Goal: Contribute content: Add original content to the website for others to see

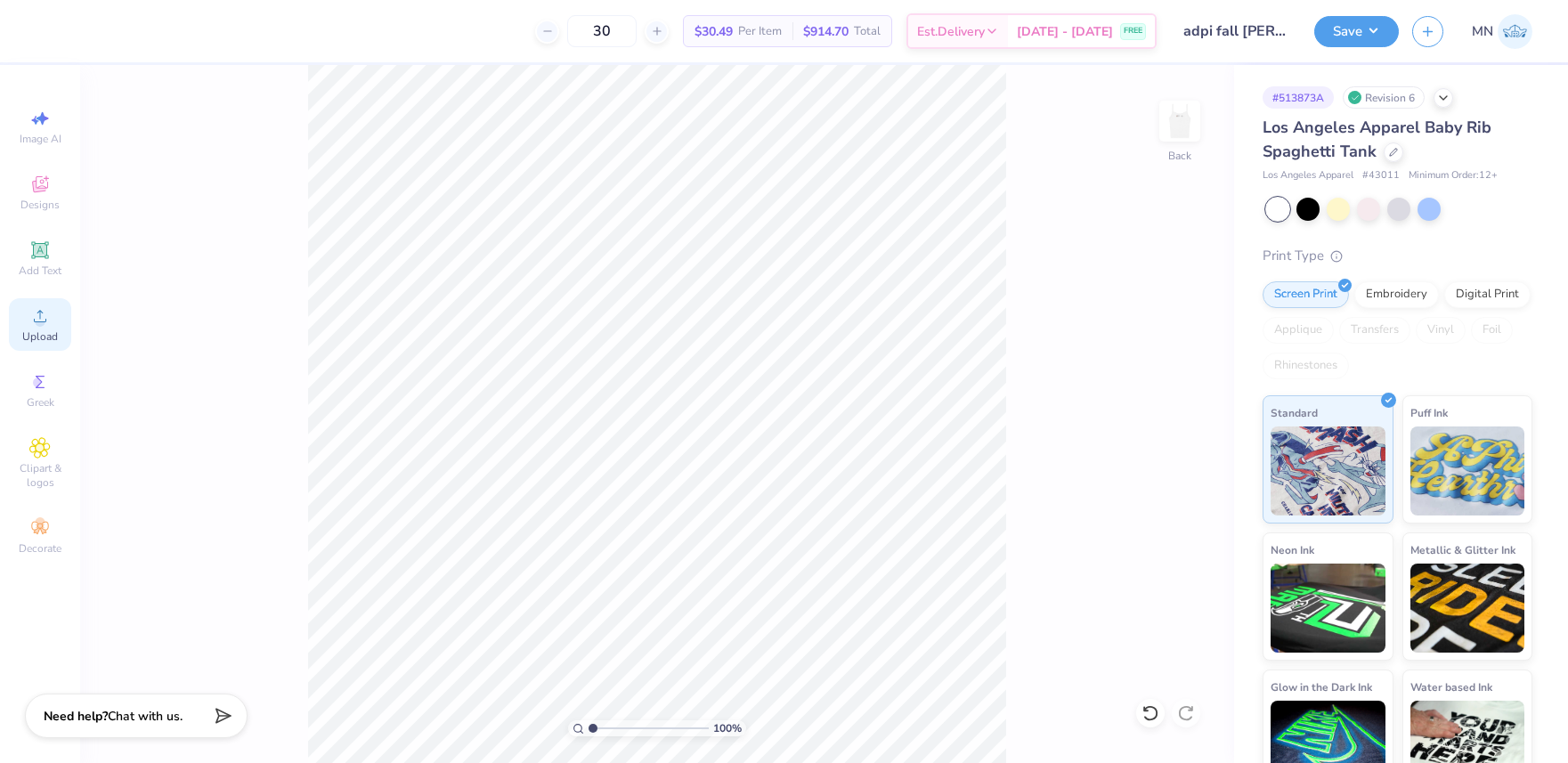
drag, startPoint x: 24, startPoint y: 331, endPoint x: 34, endPoint y: 331, distance: 10.0
click at [24, 331] on span "Upload" at bounding box center [40, 336] width 36 height 14
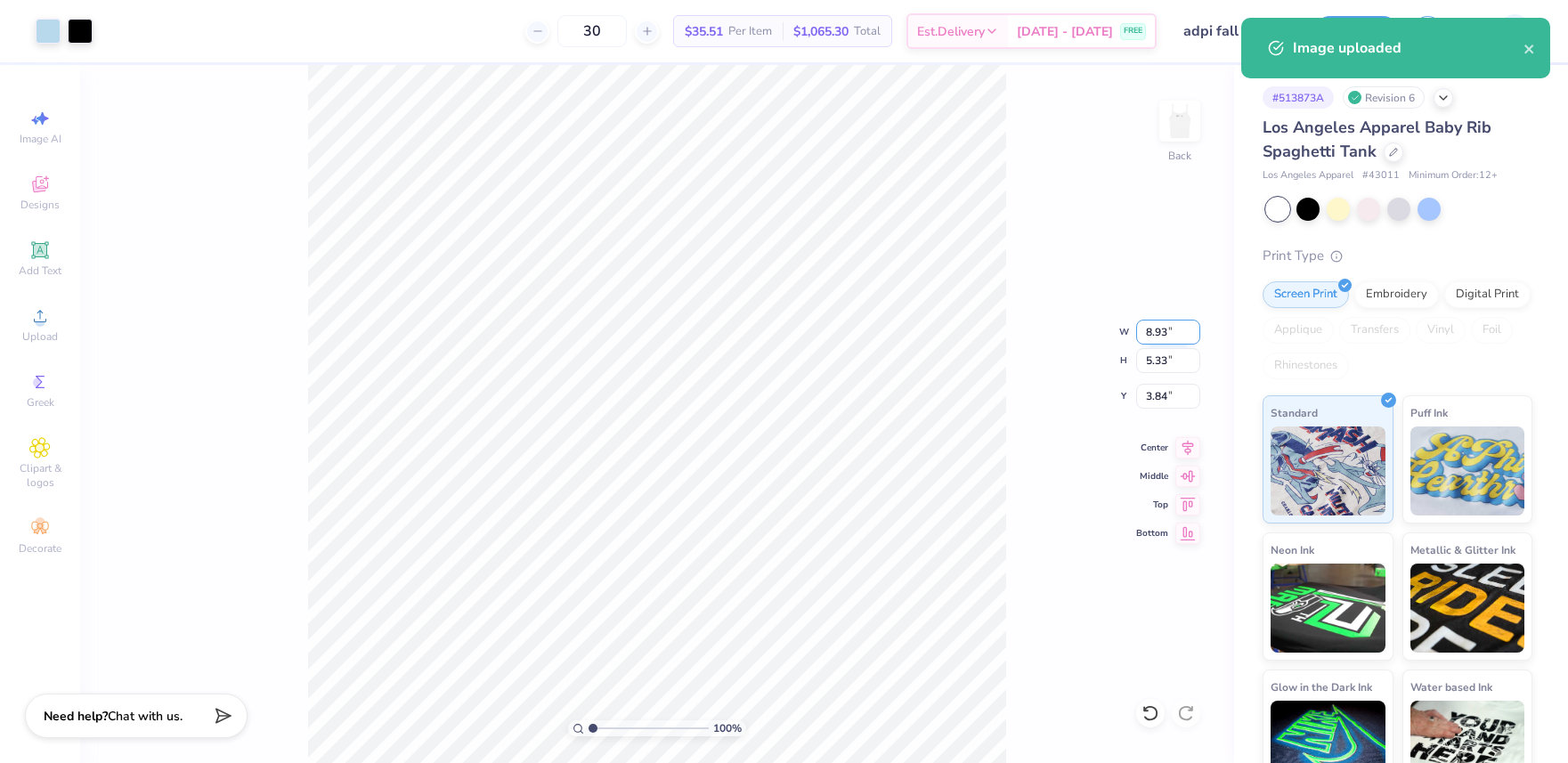
click at [1166, 341] on input "8.93" at bounding box center [1169, 331] width 64 height 25
type input "7.00"
type input "4.18"
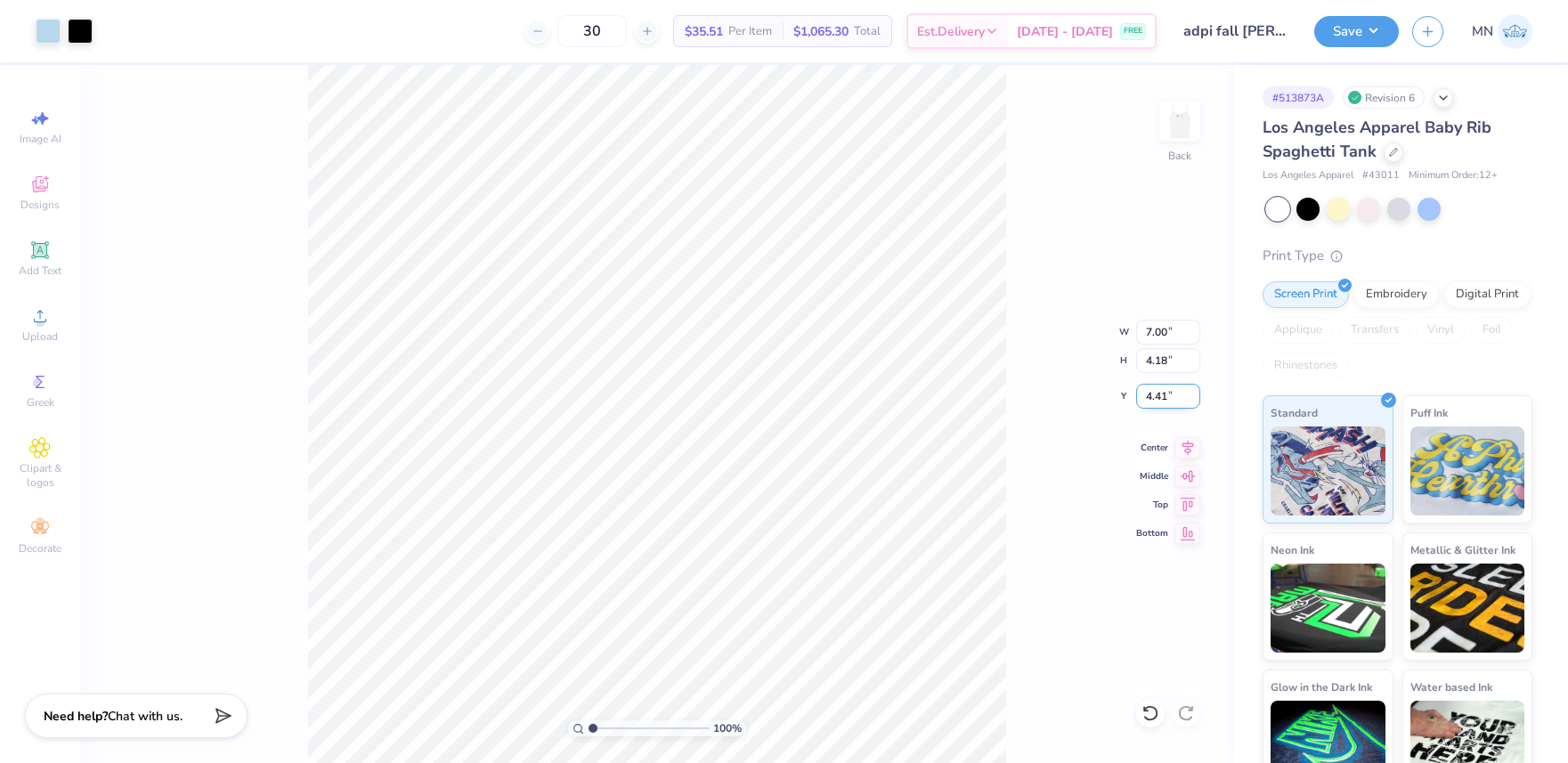
click at [1163, 394] on input "4.41" at bounding box center [1169, 396] width 64 height 25
type input "3.00"
drag, startPoint x: 40, startPoint y: 27, endPoint x: 81, endPoint y: 104, distance: 87.2
click at [40, 27] on div at bounding box center [48, 30] width 25 height 25
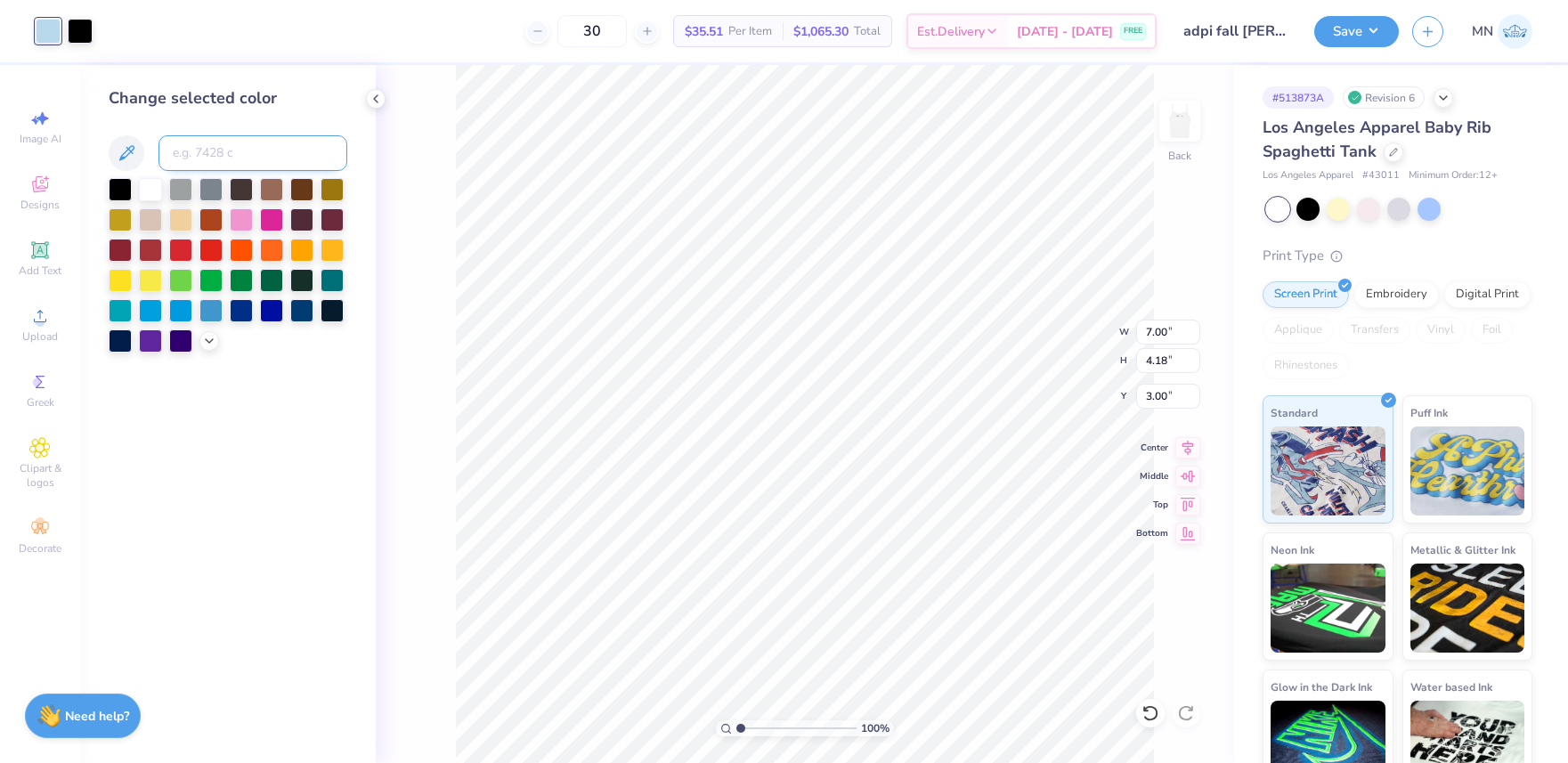
click at [247, 152] on input at bounding box center [252, 153] width 189 height 36
type input "283"
click at [1159, 395] on input "3.00" at bounding box center [1169, 396] width 64 height 25
type input "2.00"
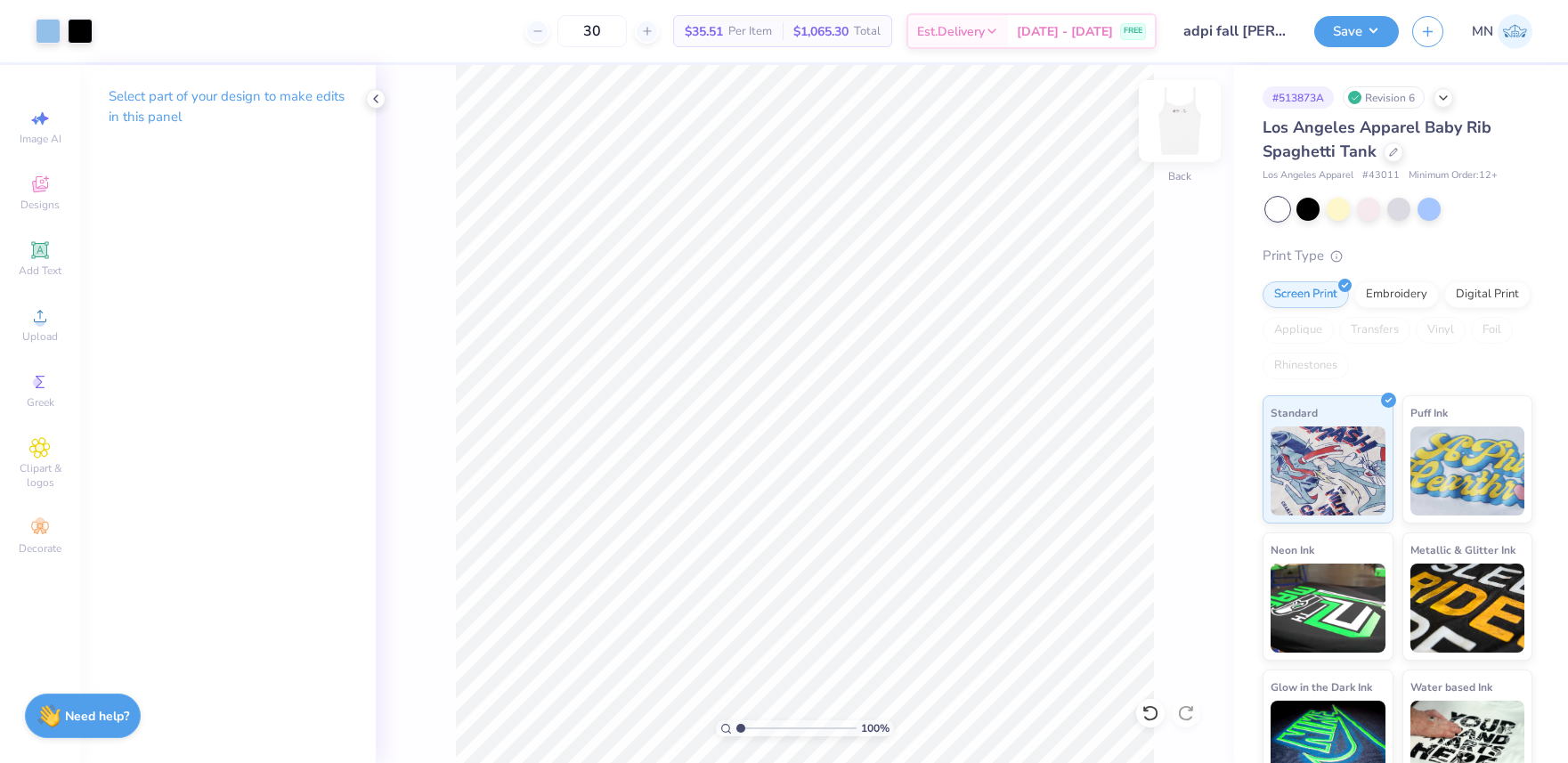
click at [1165, 145] on img at bounding box center [1179, 121] width 71 height 71
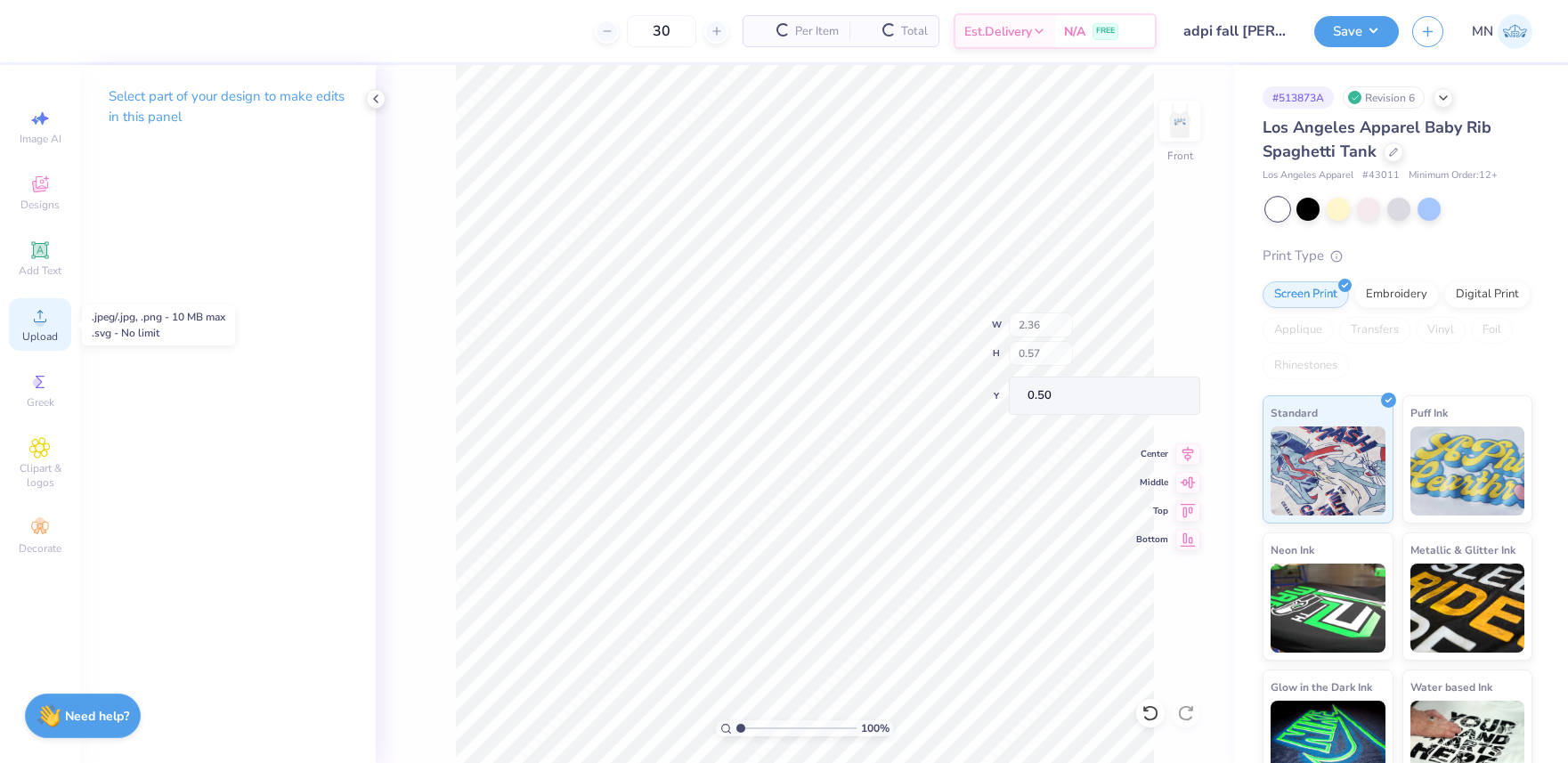
click at [54, 311] on div "Upload" at bounding box center [40, 324] width 63 height 52
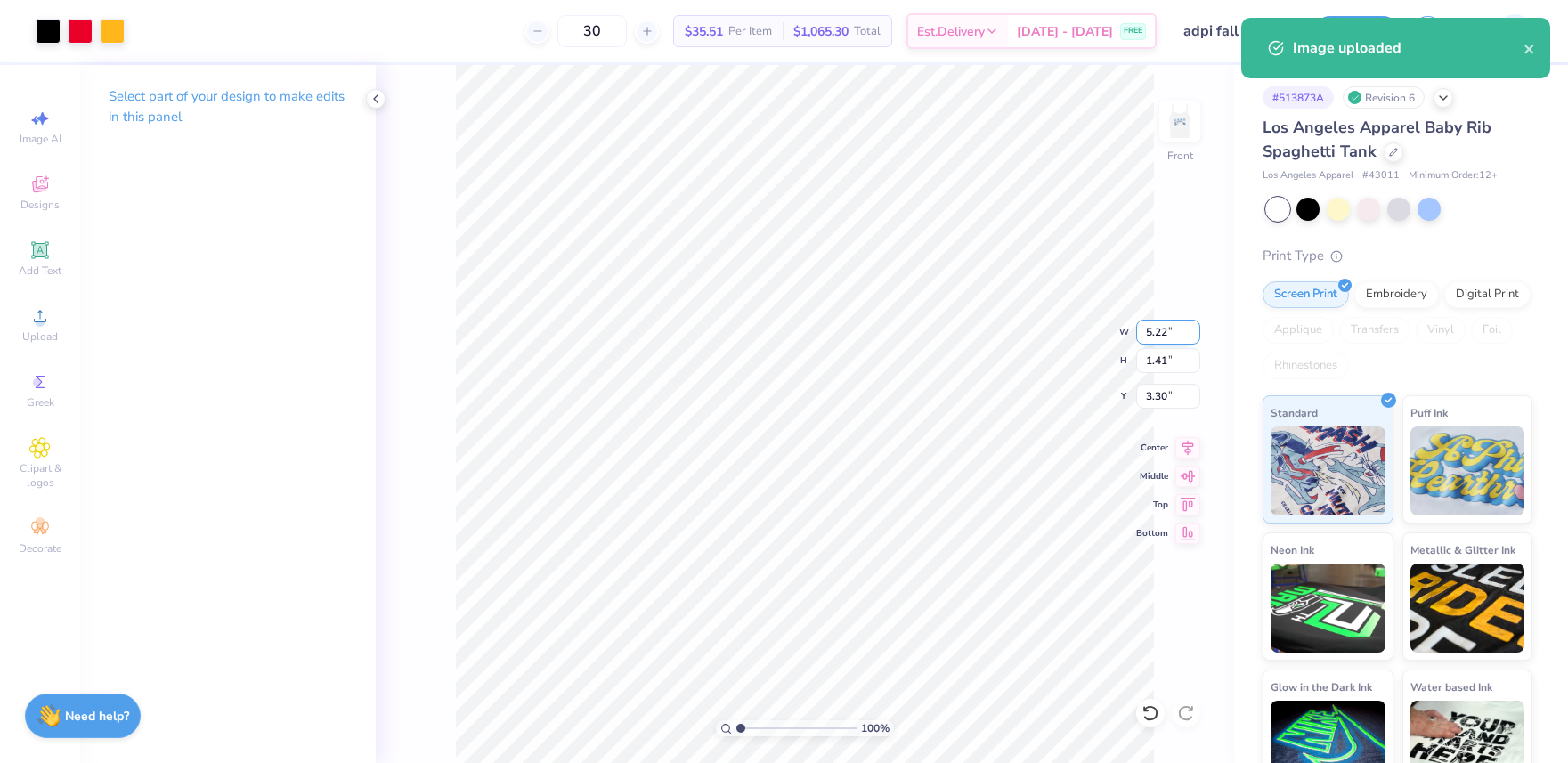
click at [1159, 333] on input "5.22" at bounding box center [1169, 331] width 64 height 25
type input "5.00"
type input "1.35"
click at [1160, 398] on input "3.33" at bounding box center [1169, 396] width 64 height 25
type input "1.00"
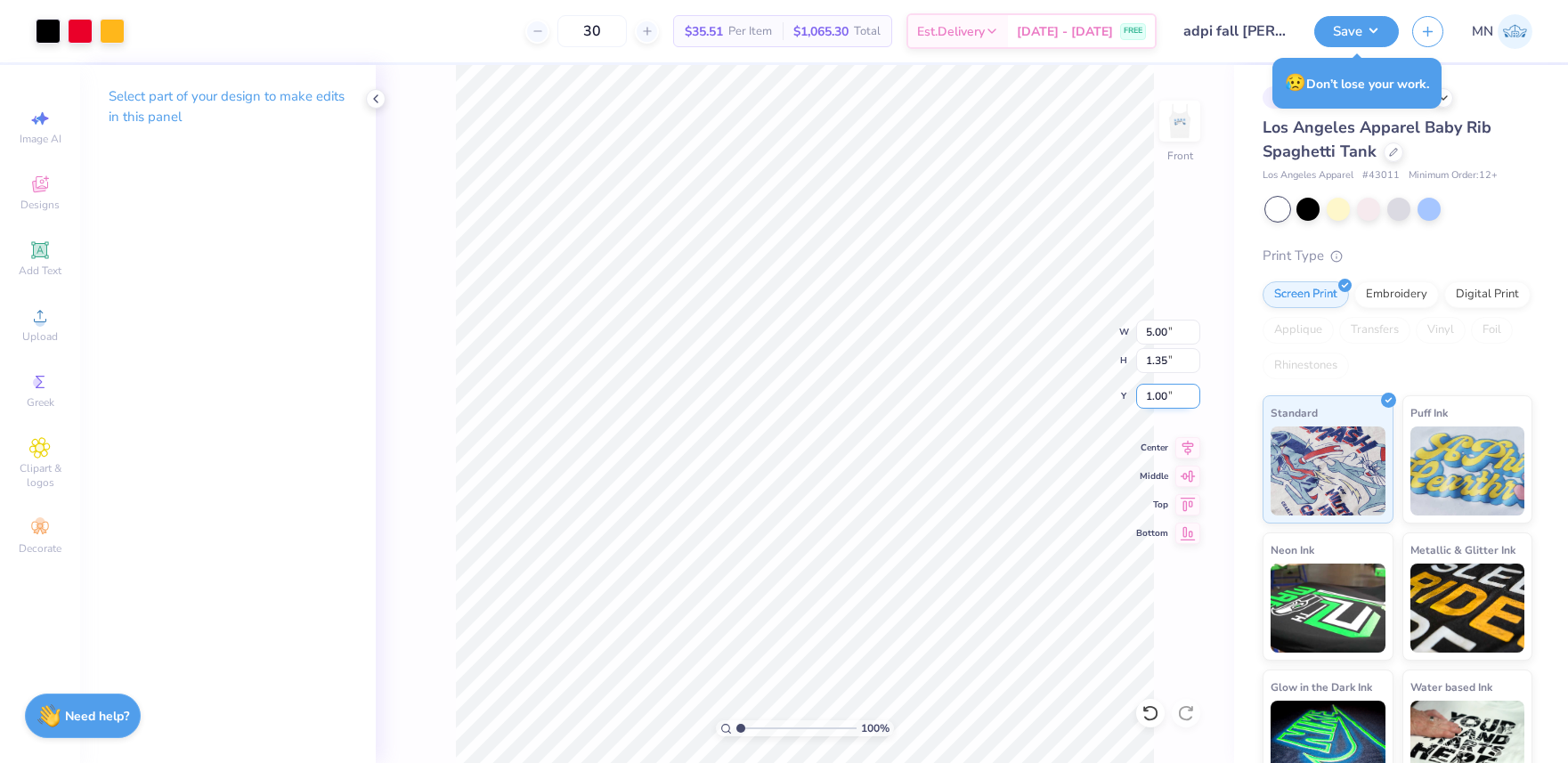
click at [1173, 392] on input "1.00" at bounding box center [1169, 396] width 64 height 25
type input "0.50"
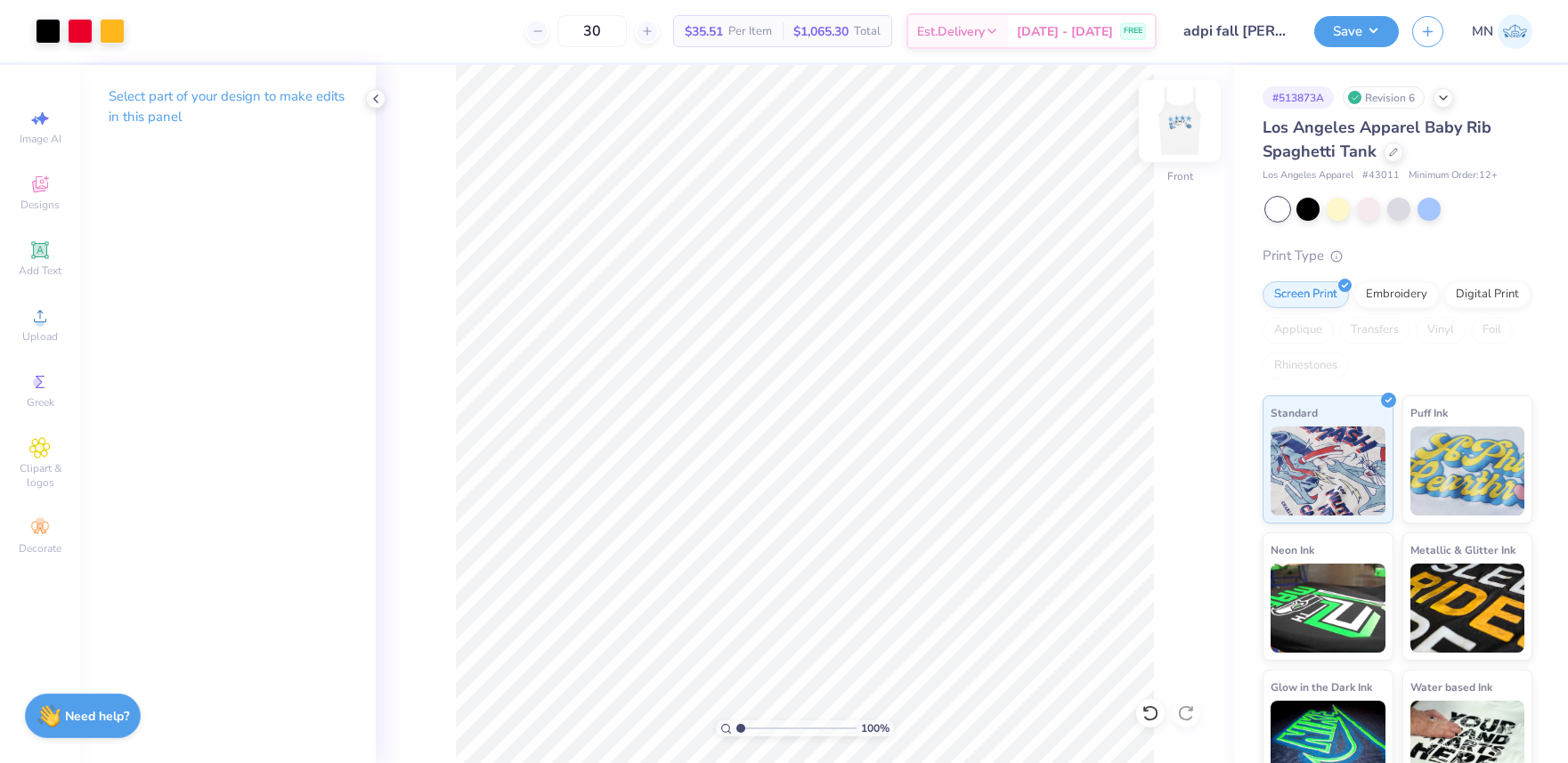
click at [1170, 144] on div at bounding box center [1179, 121] width 82 height 82
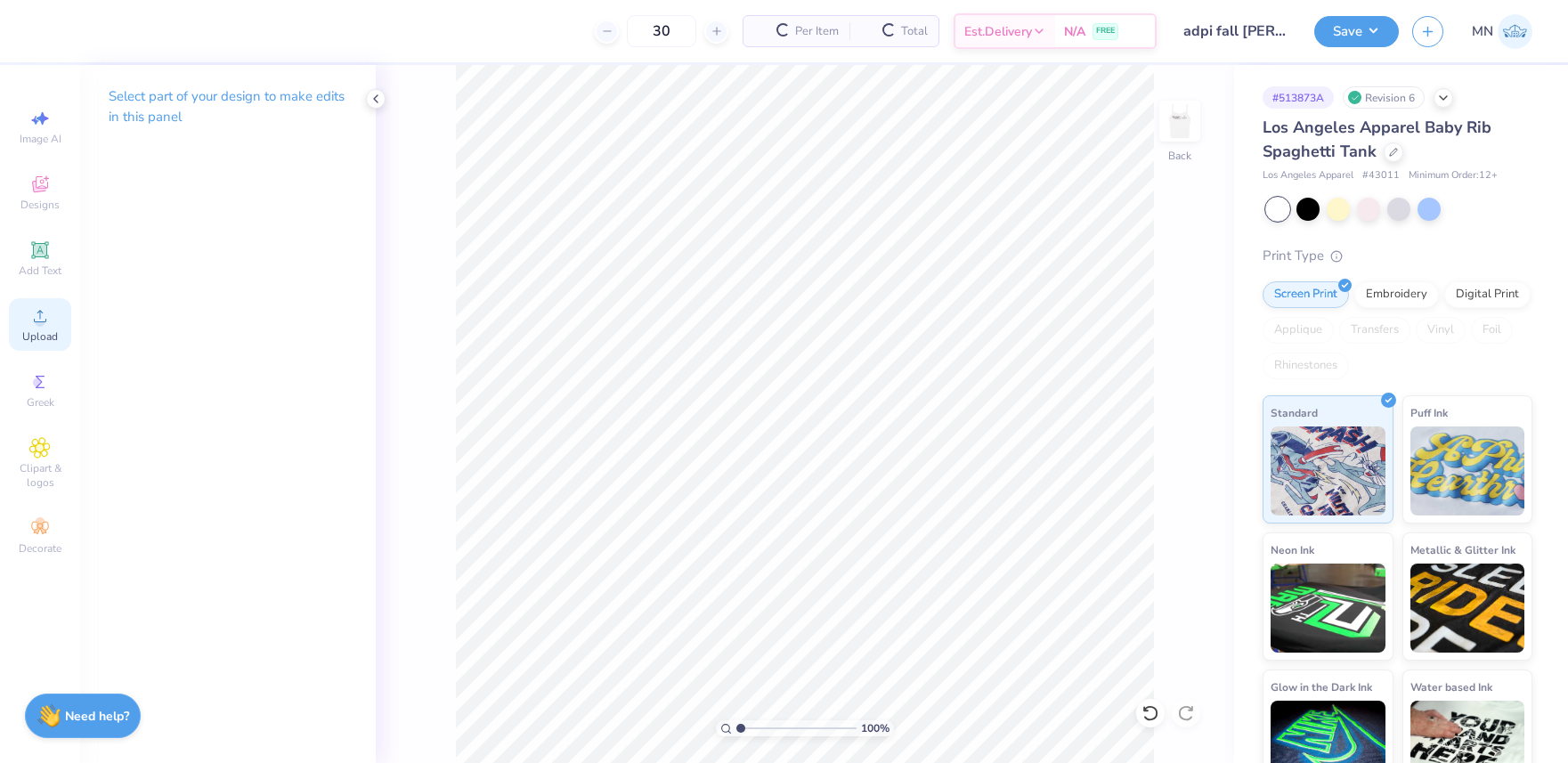
click at [45, 334] on span "Upload" at bounding box center [40, 336] width 36 height 14
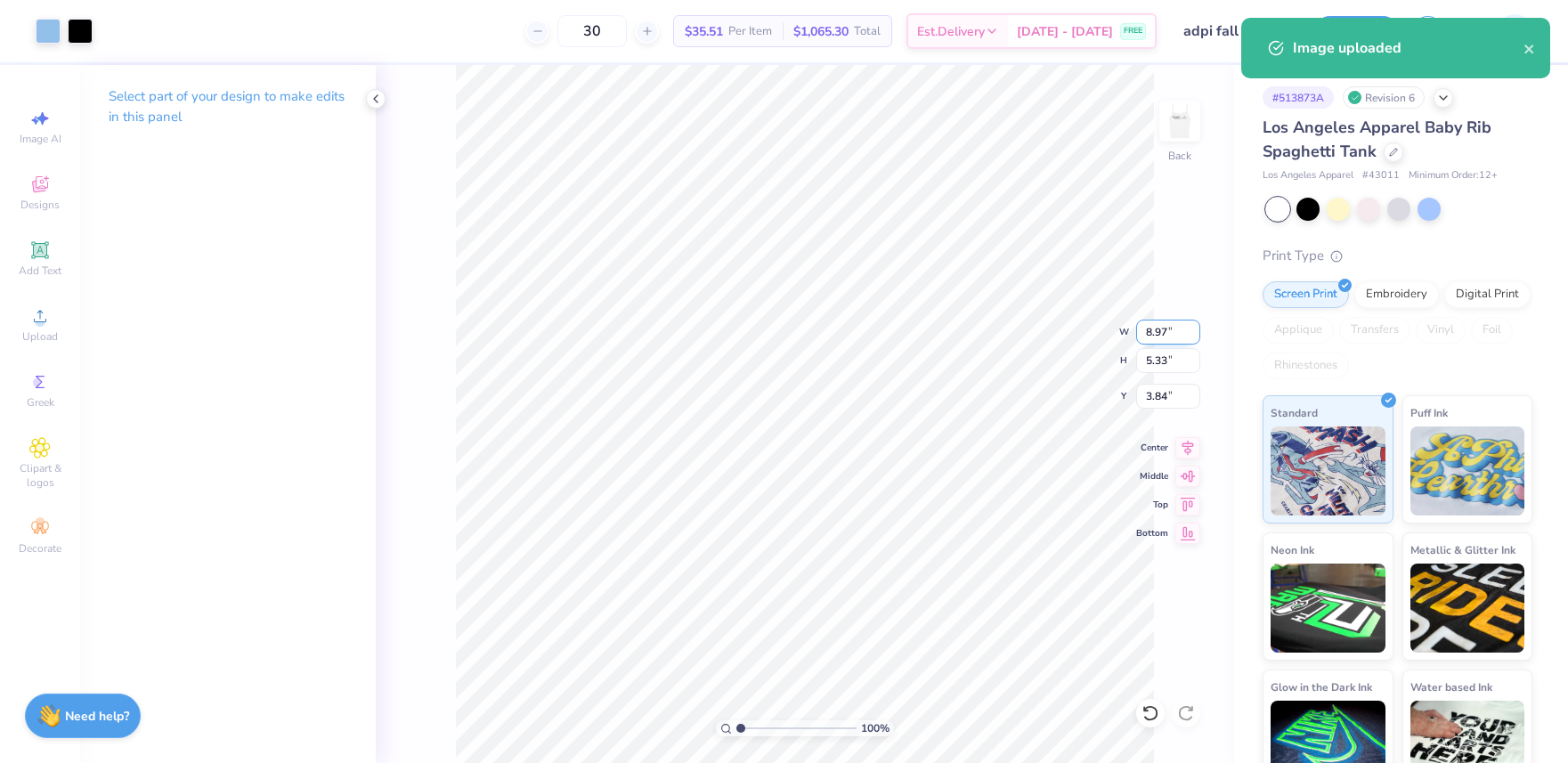
type input "8.98"
click at [1169, 331] on input "8.98" at bounding box center [1169, 331] width 64 height 25
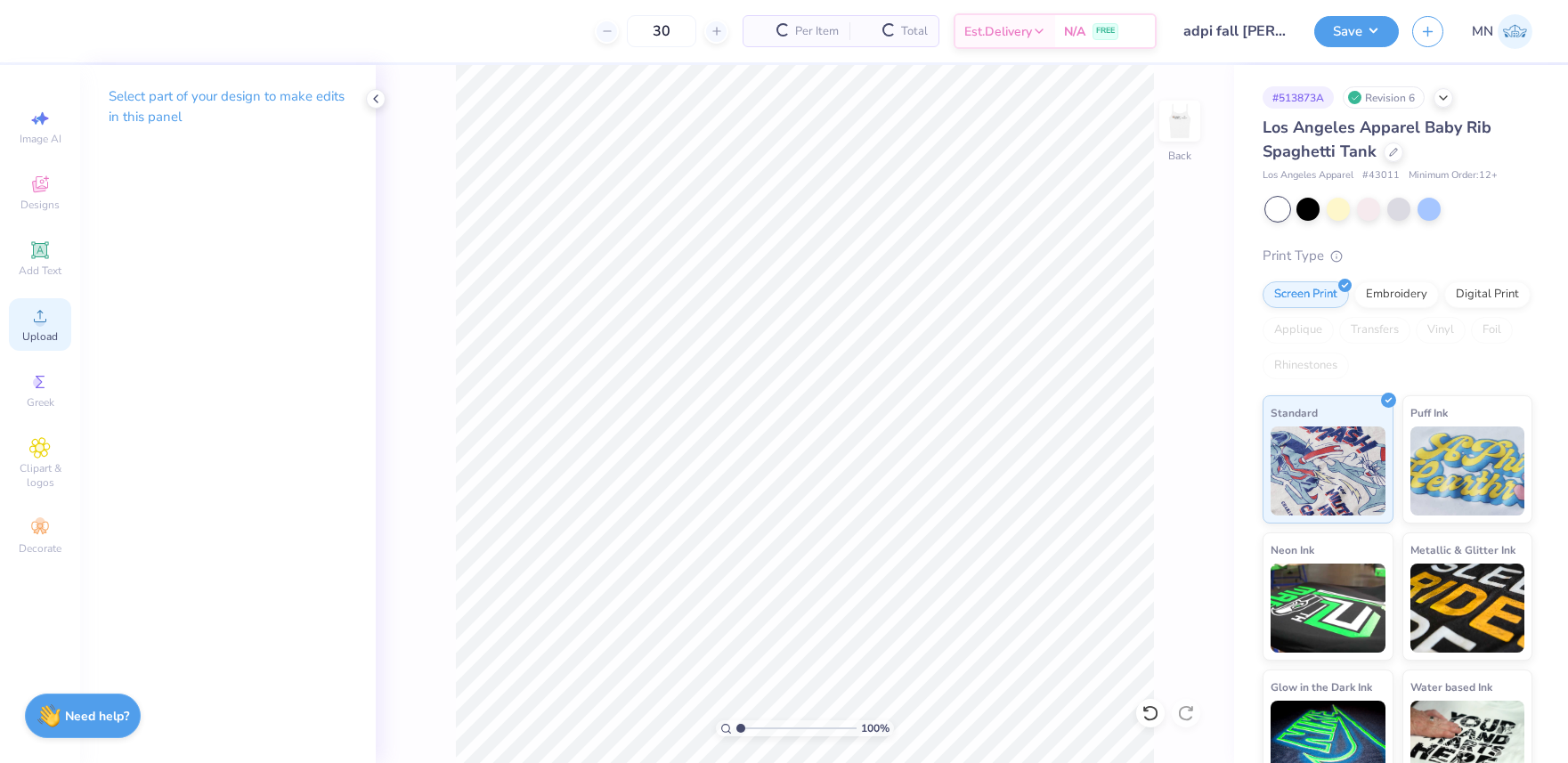
click at [52, 324] on div "Upload" at bounding box center [40, 324] width 63 height 52
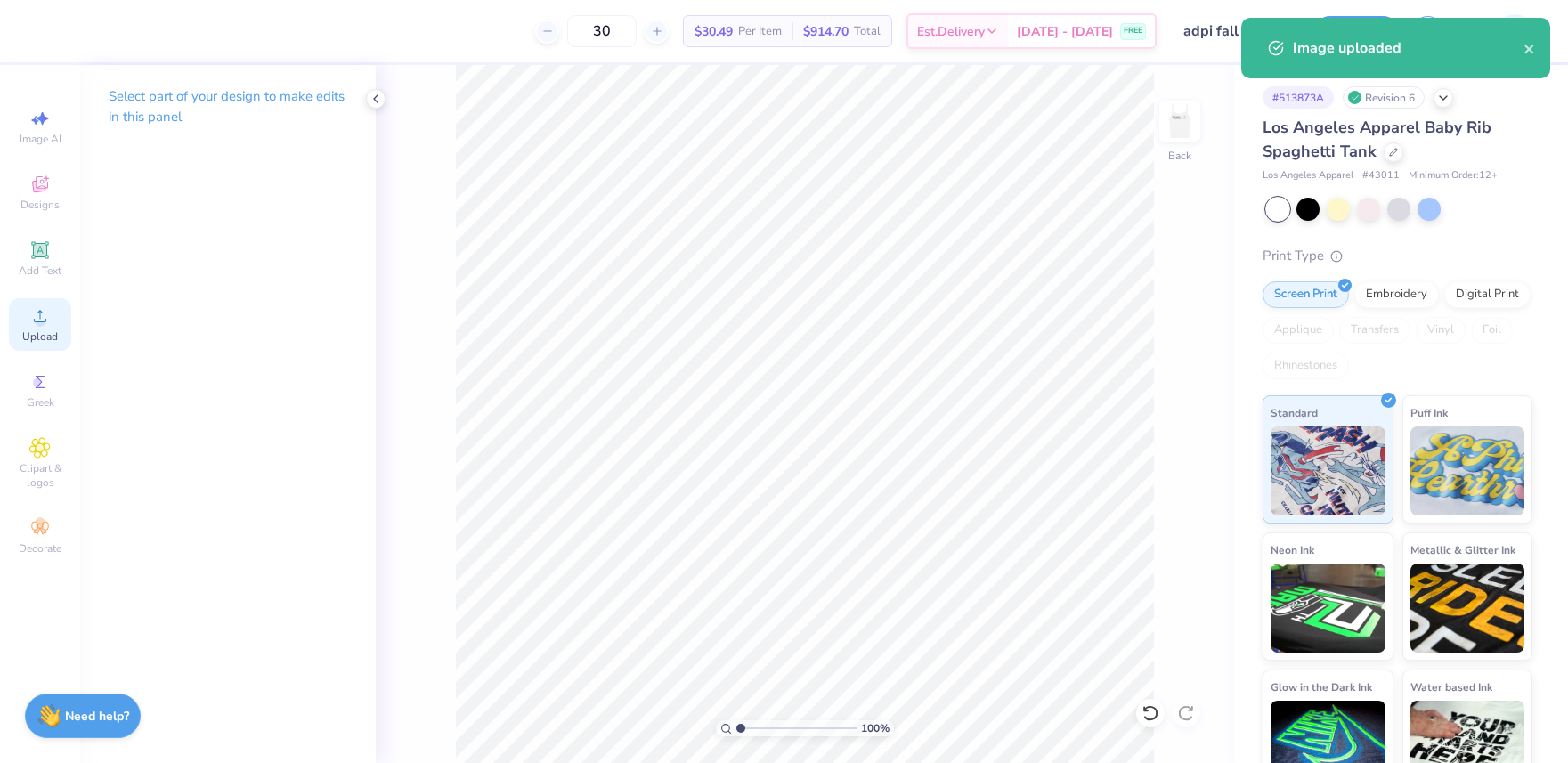
drag, startPoint x: 66, startPoint y: 319, endPoint x: 40, endPoint y: 317, distance: 26.1
click at [53, 317] on div "Upload" at bounding box center [40, 324] width 63 height 52
click at [31, 320] on icon at bounding box center [40, 316] width 21 height 21
type input "3.84"
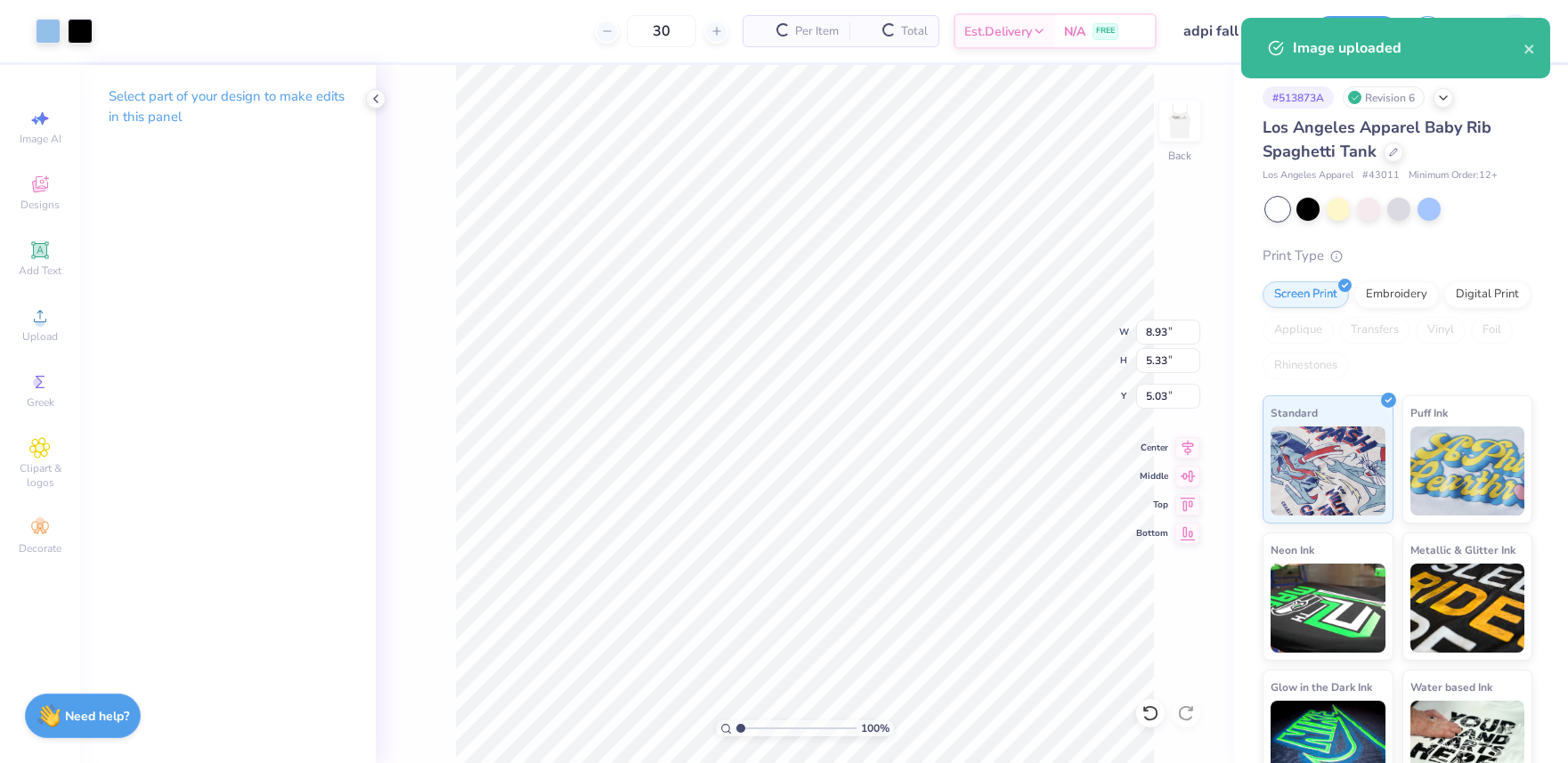
type input "5.03"
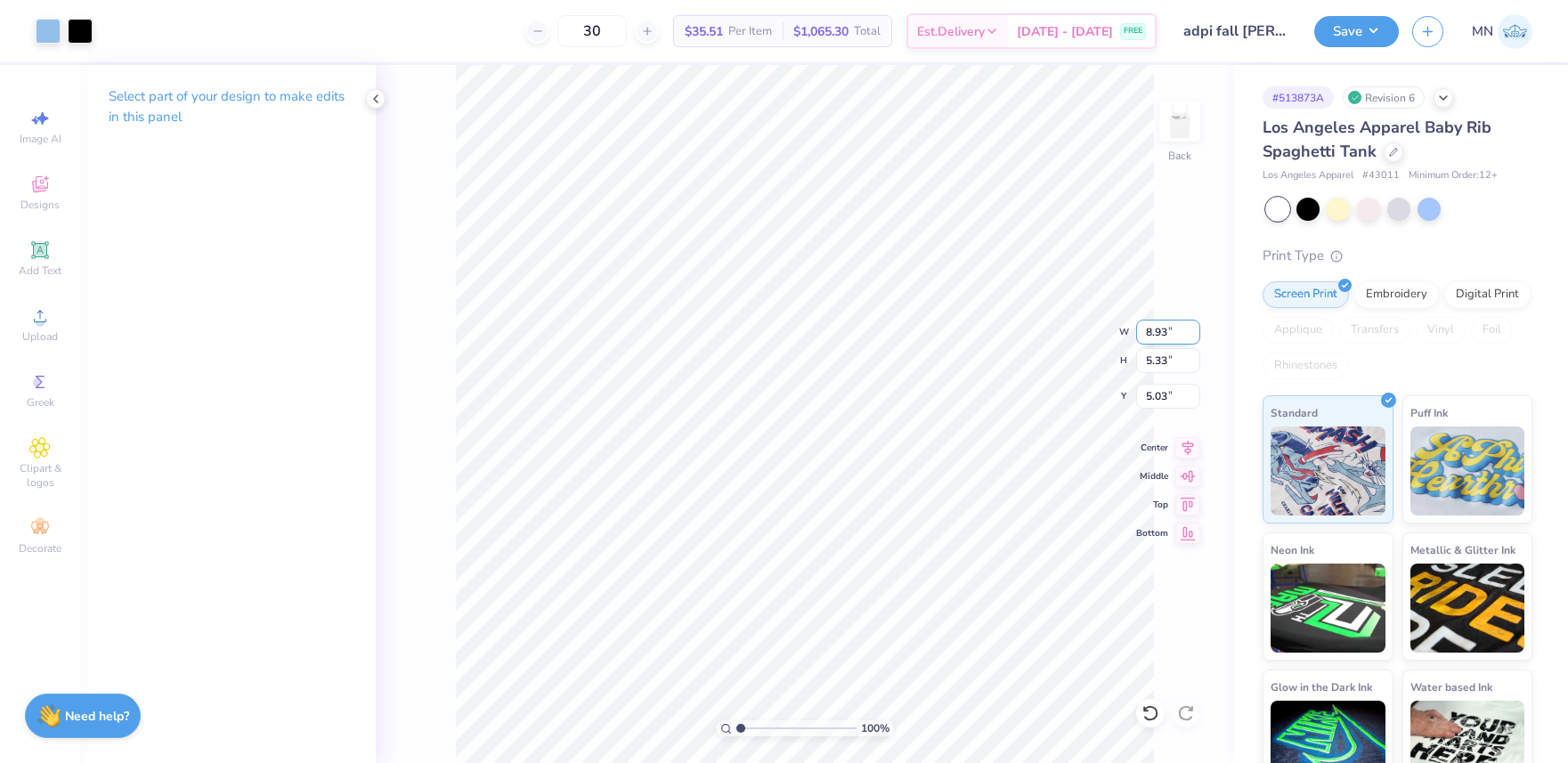
click at [1154, 326] on input "8.93" at bounding box center [1169, 331] width 64 height 25
type input "7.00"
type input "4.18"
click at [1162, 403] on input "5.60" at bounding box center [1169, 396] width 64 height 25
type input "2.00"
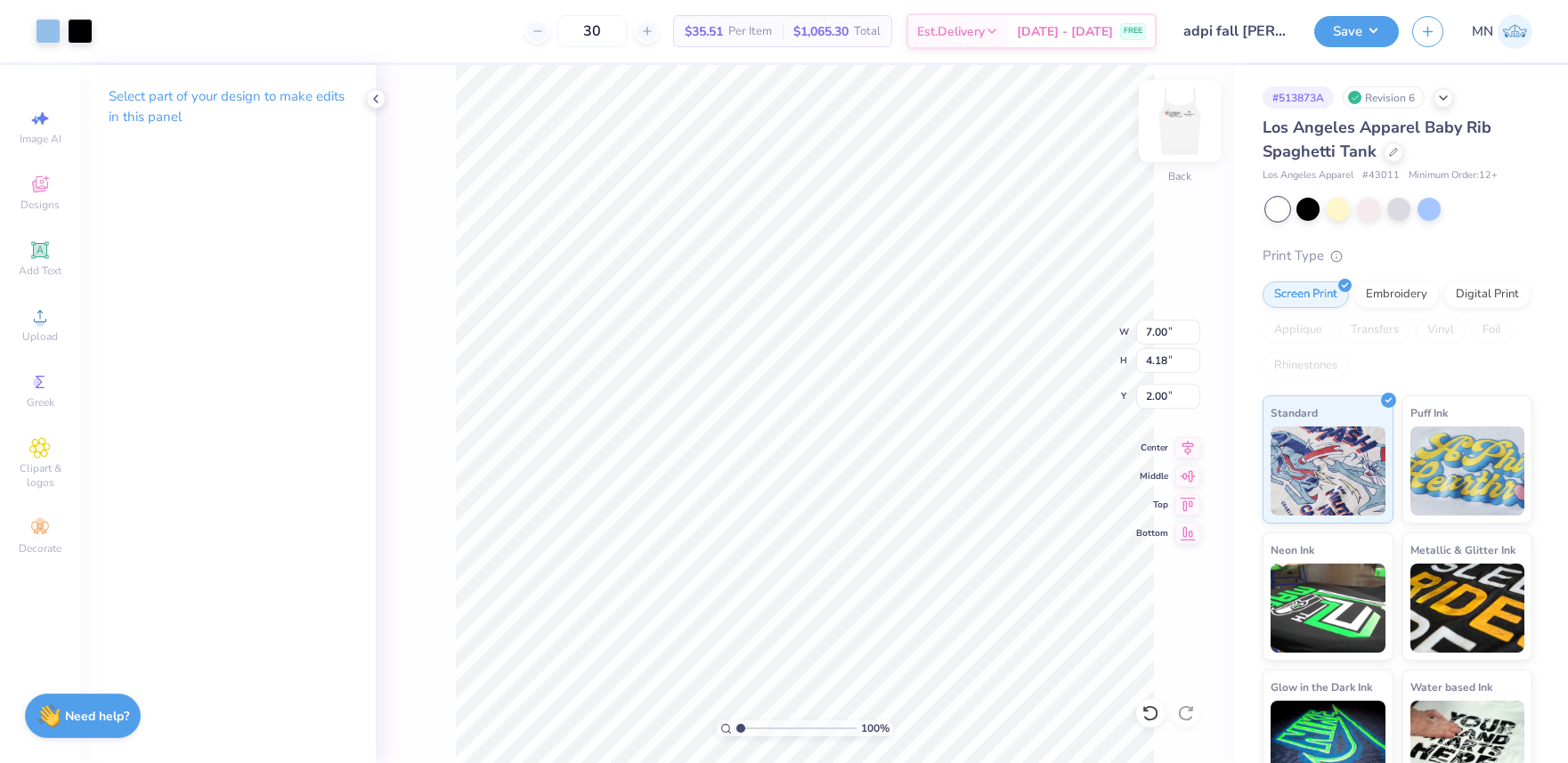
click at [1176, 136] on img at bounding box center [1179, 121] width 71 height 71
click at [54, 326] on div "Upload" at bounding box center [40, 324] width 63 height 52
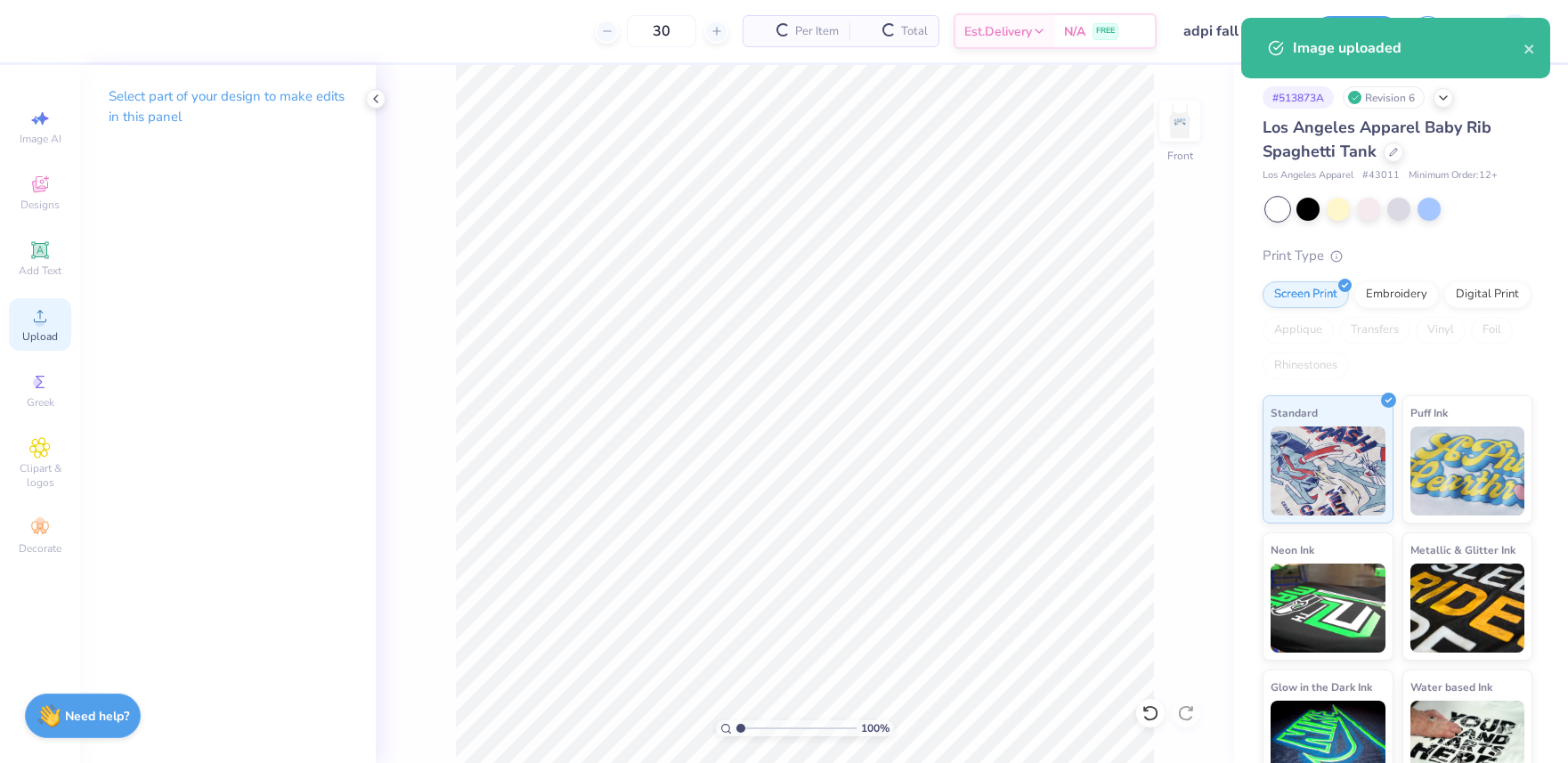
drag, startPoint x: 23, startPoint y: 314, endPoint x: 37, endPoint y: 316, distance: 14.1
click at [24, 314] on div "Upload" at bounding box center [40, 324] width 63 height 52
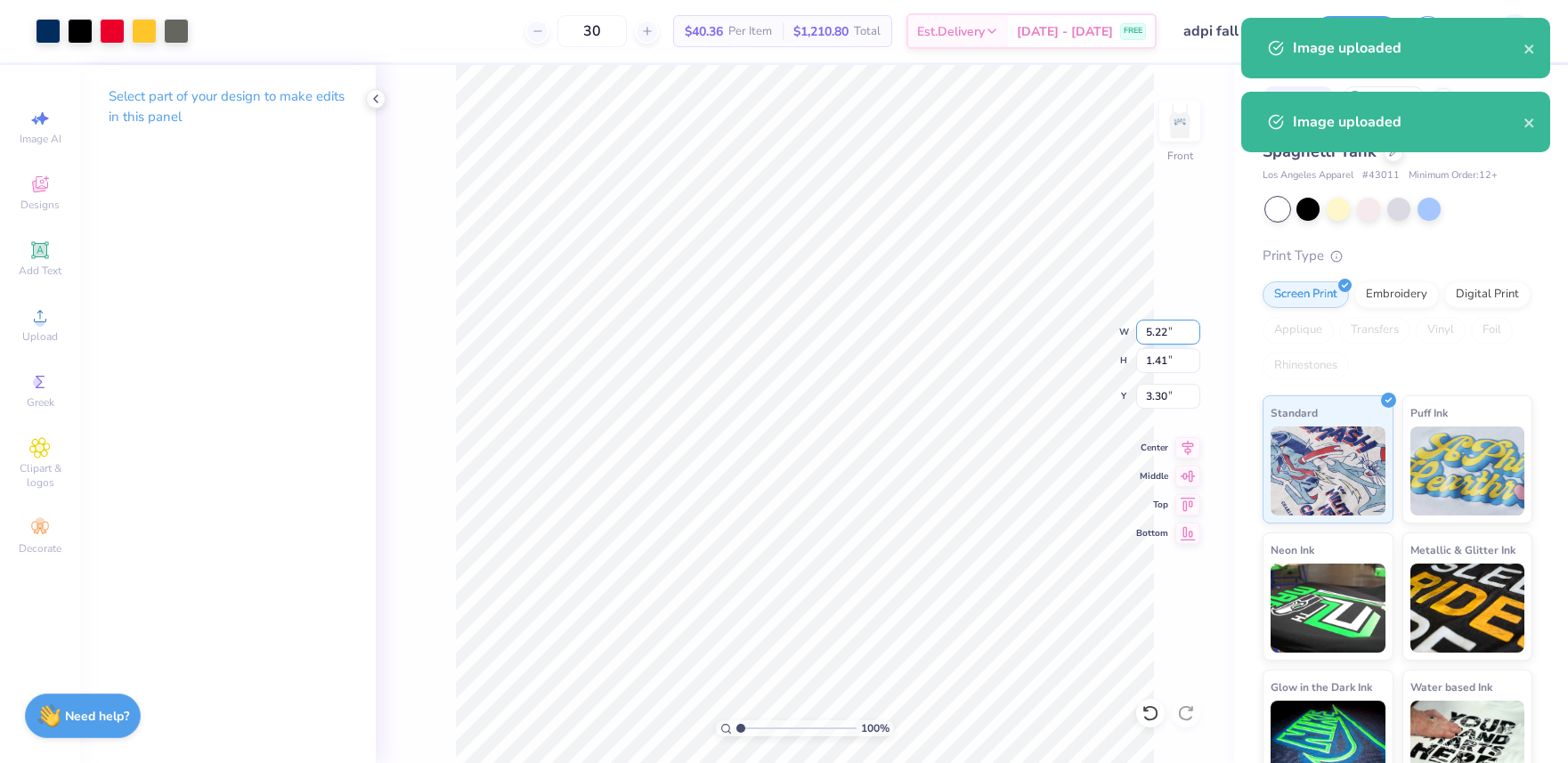
click at [1169, 333] on input "5.22" at bounding box center [1169, 331] width 64 height 25
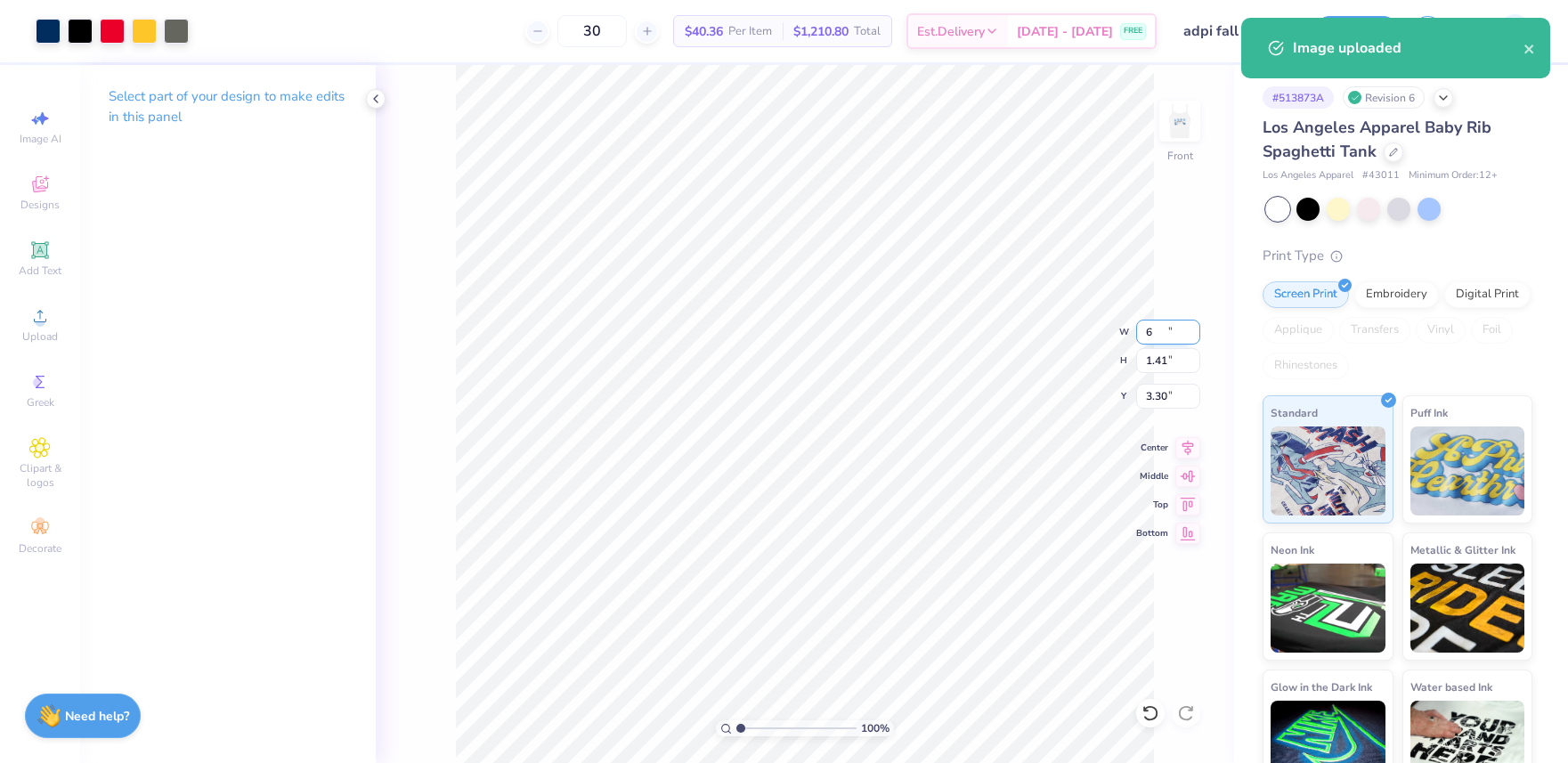
type input "5.24"
type input "1.42"
type input "3.29"
click at [1170, 338] on input "5.24" at bounding box center [1169, 331] width 64 height 25
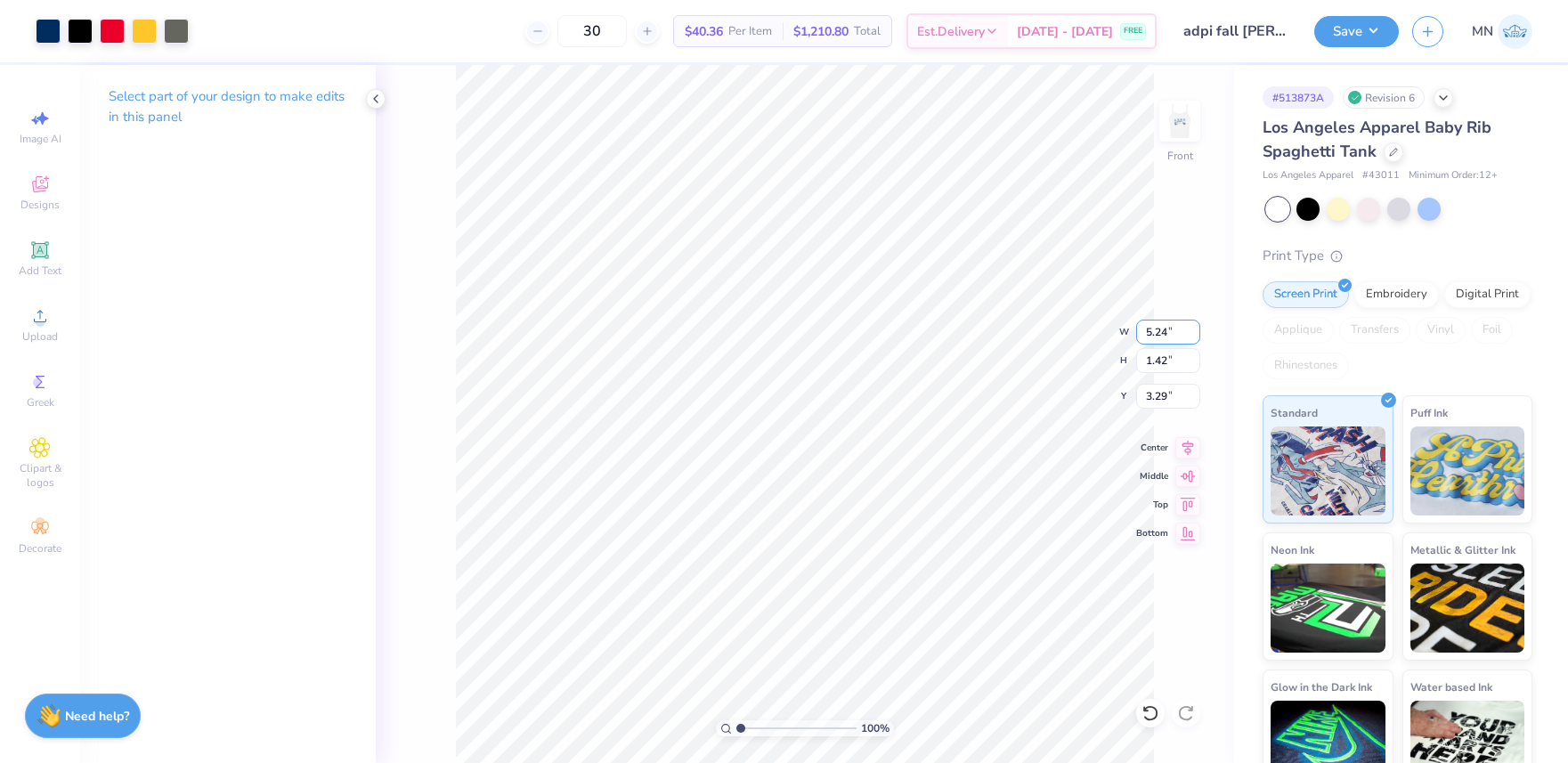
click at [1171, 330] on input "5.24" at bounding box center [1169, 331] width 64 height 25
type input "3.00"
type input "0.81"
click at [1163, 402] on input "3.59" at bounding box center [1169, 396] width 64 height 25
type input "2.00"
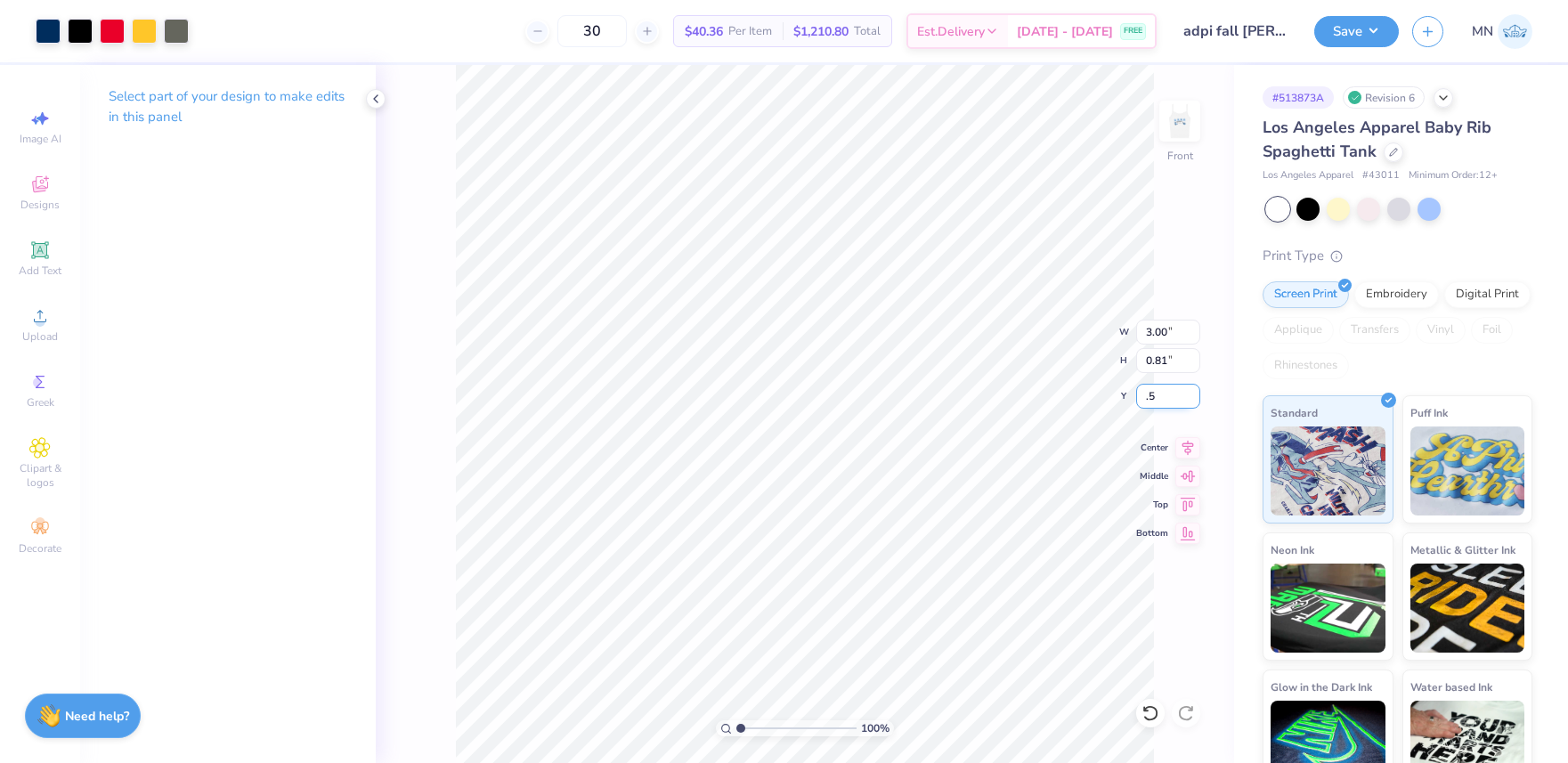
type input "0.50"
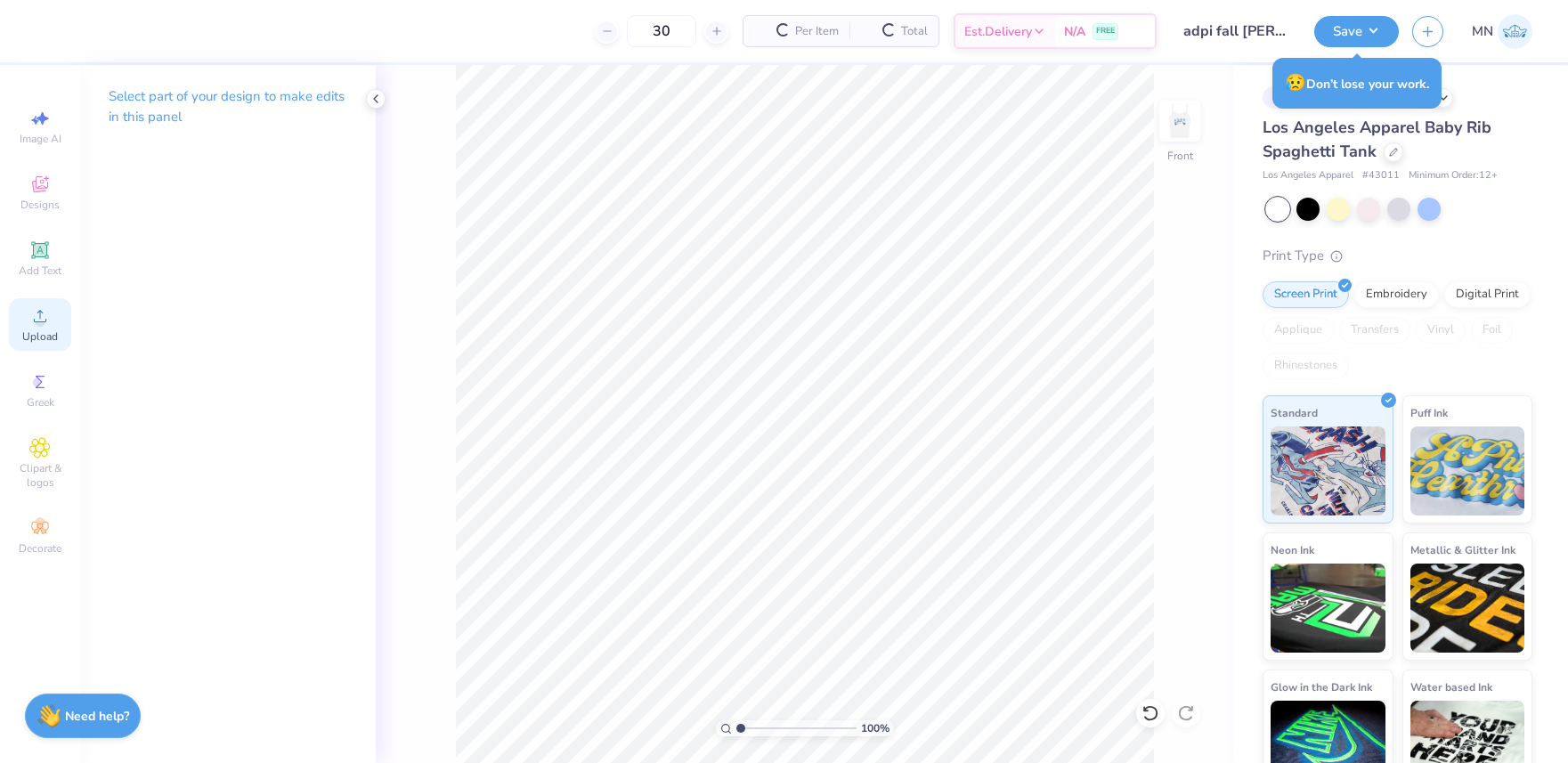
click at [60, 341] on div "Upload" at bounding box center [40, 324] width 63 height 52
click at [43, 333] on span "Upload" at bounding box center [40, 336] width 36 height 14
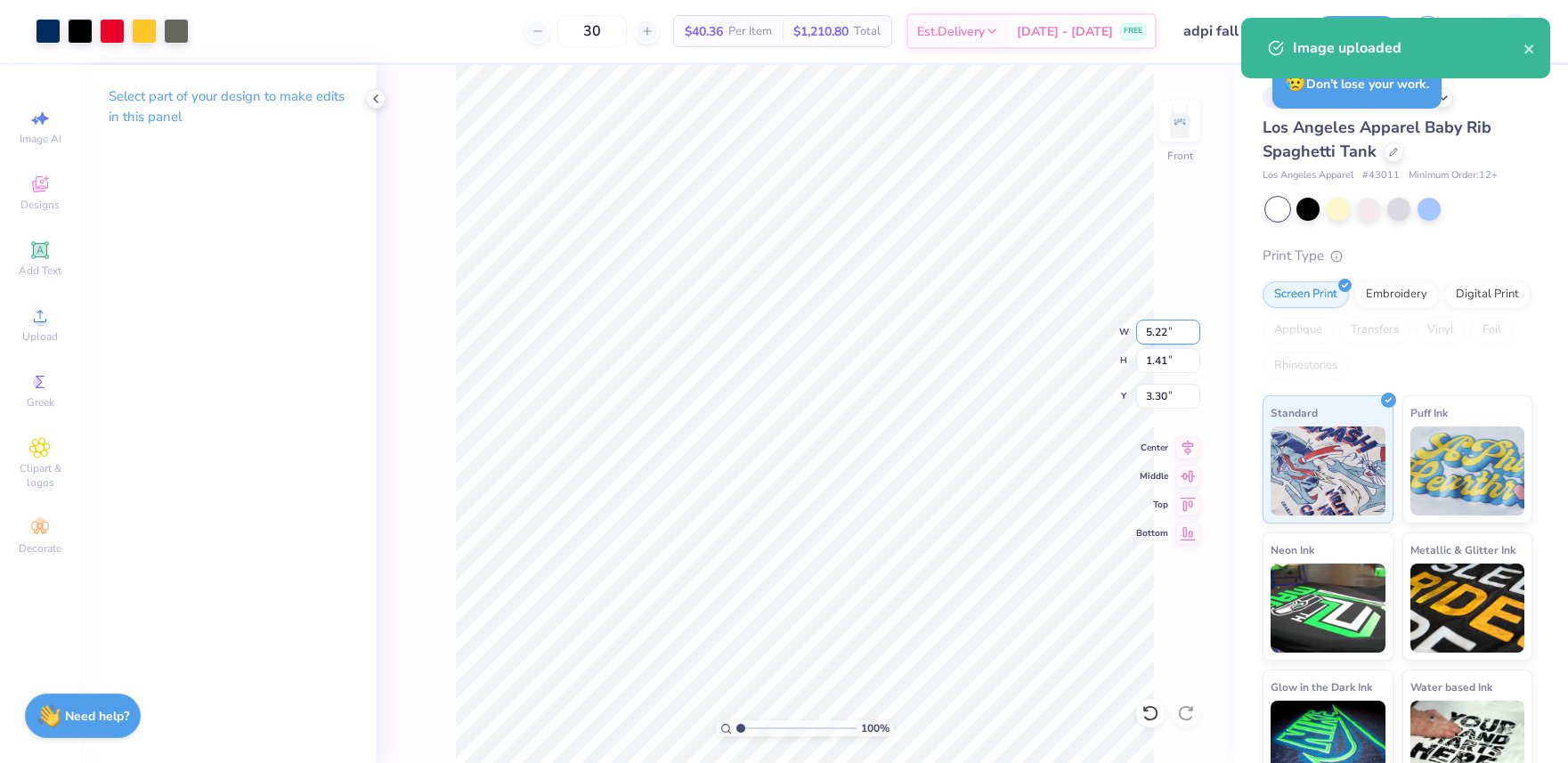
click at [1157, 338] on input "5.22" at bounding box center [1169, 331] width 64 height 25
type input "2.50"
type input "0.68"
type input "3.66"
click at [1159, 398] on input "3.66" at bounding box center [1169, 396] width 64 height 25
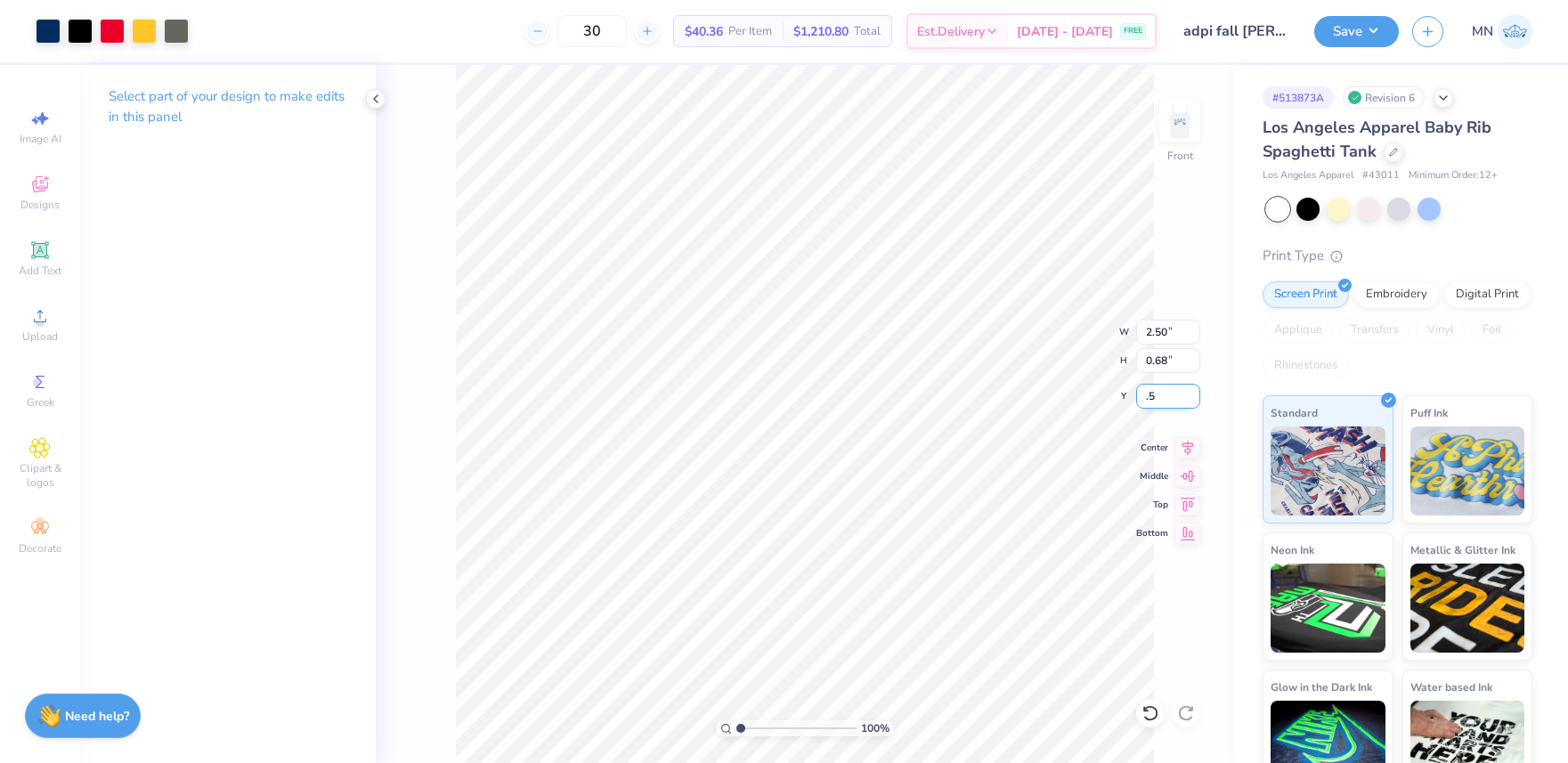
type input "0.50"
click at [1360, 33] on button "Save" at bounding box center [1356, 29] width 85 height 31
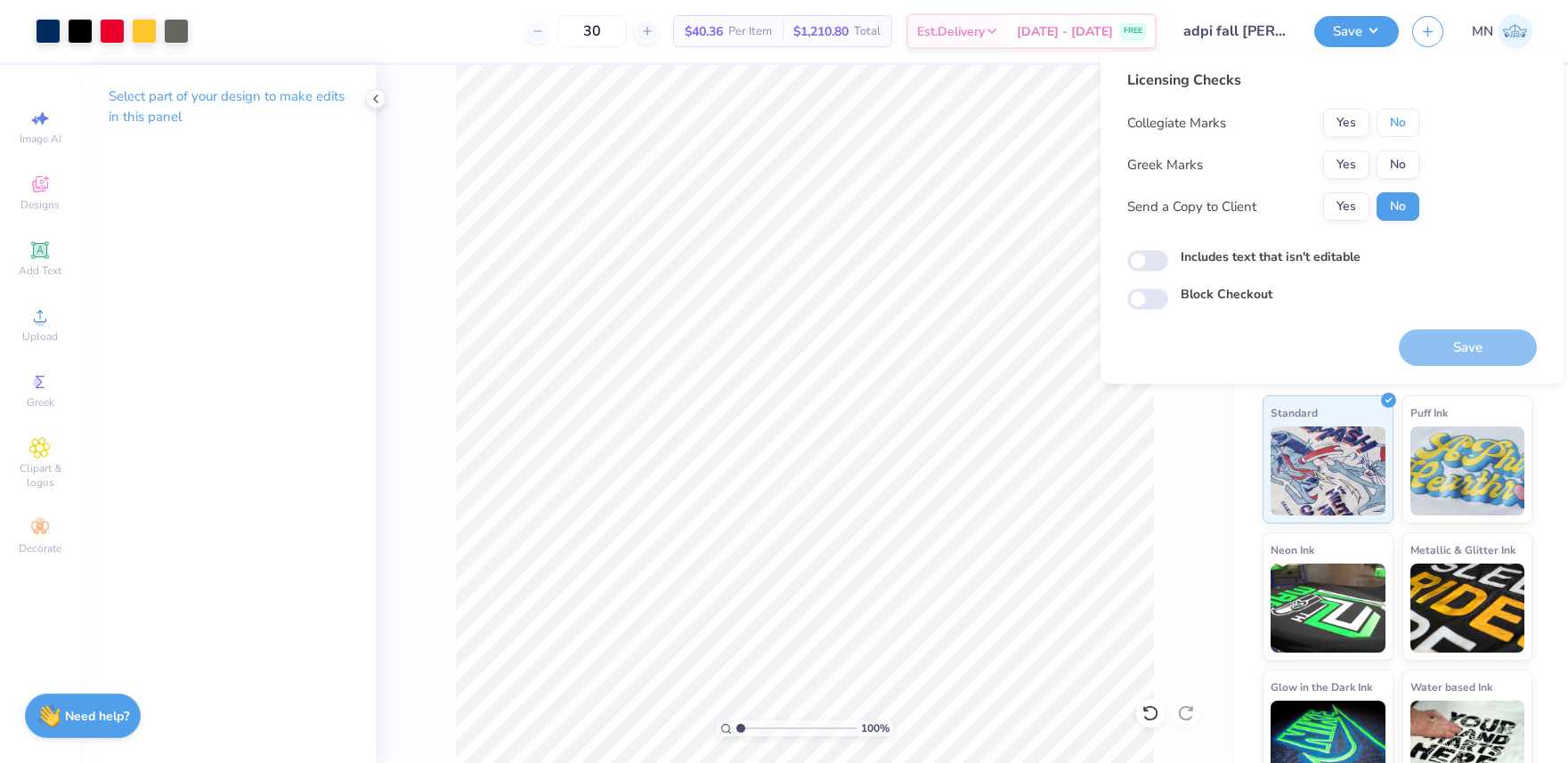
drag, startPoint x: 1390, startPoint y: 123, endPoint x: 1367, endPoint y: 144, distance: 31.1
click at [1389, 124] on button "No" at bounding box center [1398, 122] width 42 height 29
click at [1340, 172] on button "Yes" at bounding box center [1346, 165] width 46 height 29
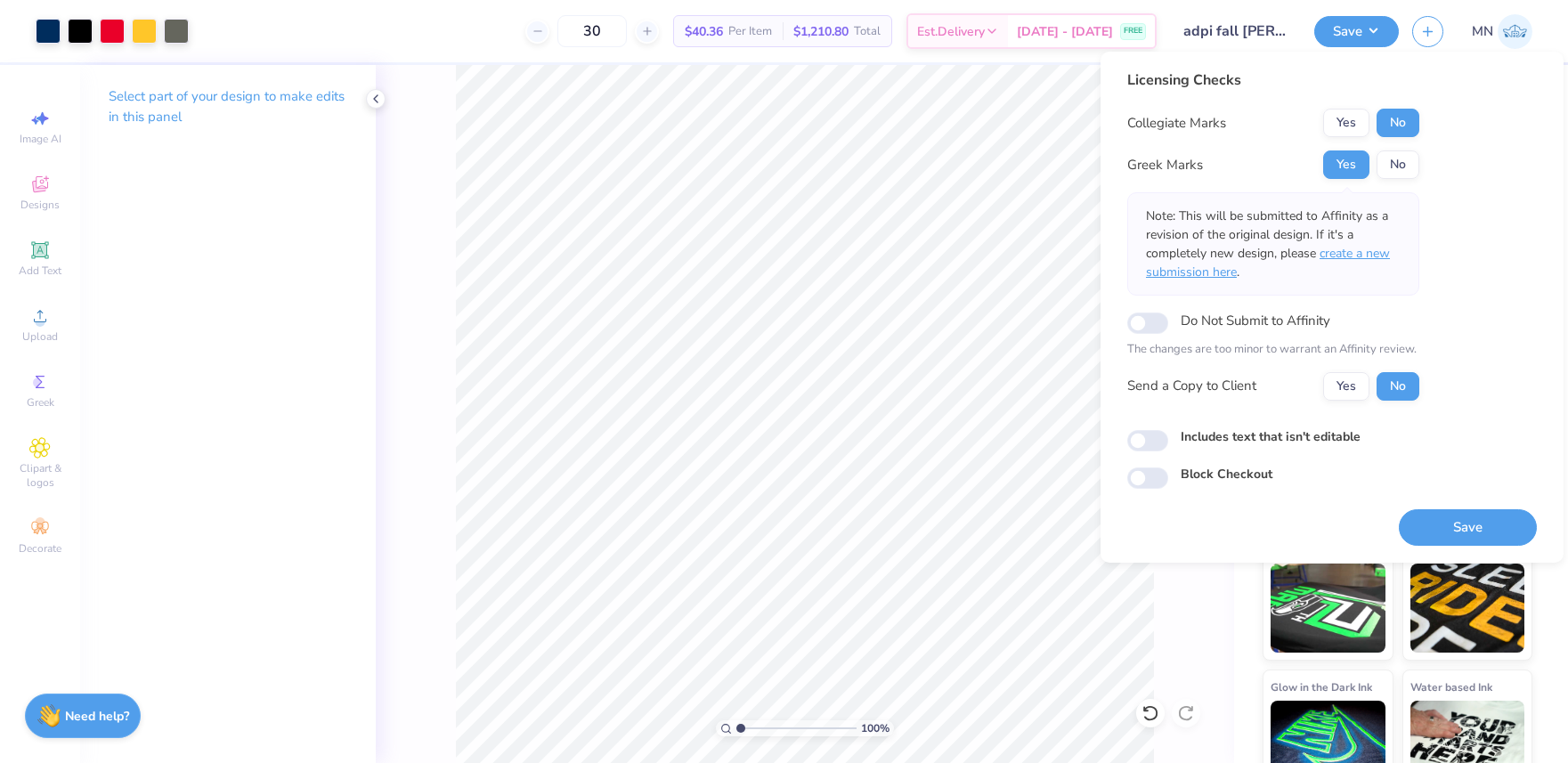
drag, startPoint x: 1364, startPoint y: 242, endPoint x: 1364, endPoint y: 252, distance: 10.0
click at [1364, 246] on p "Note: This will be submitted to Affinity as a revision of the original design. …" at bounding box center [1273, 243] width 255 height 75
drag, startPoint x: 1364, startPoint y: 252, endPoint x: 1405, endPoint y: 387, distance: 141.1
click at [1363, 252] on span "create a new submission here" at bounding box center [1267, 262] width 244 height 36
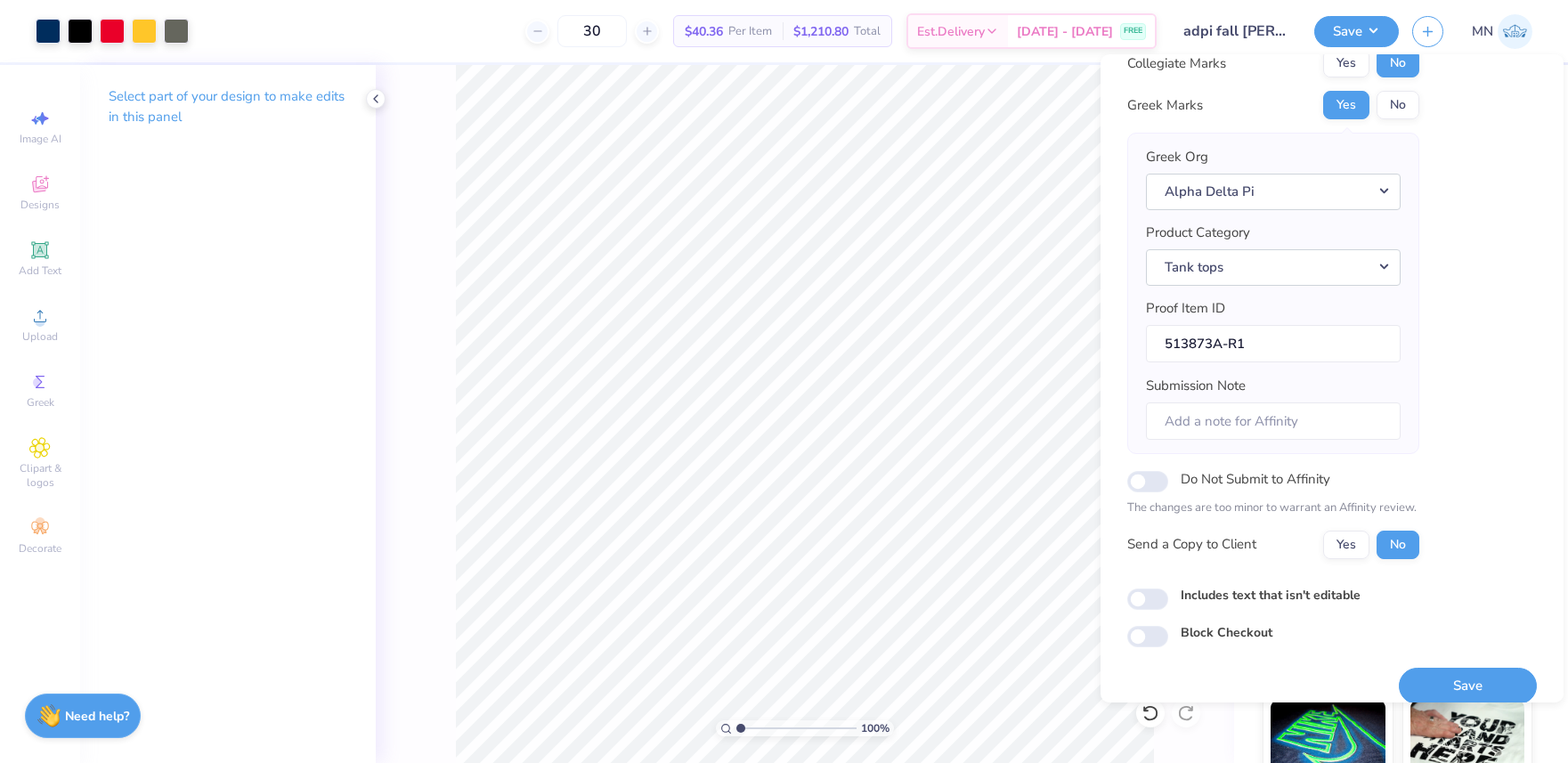
scroll to position [81, 0]
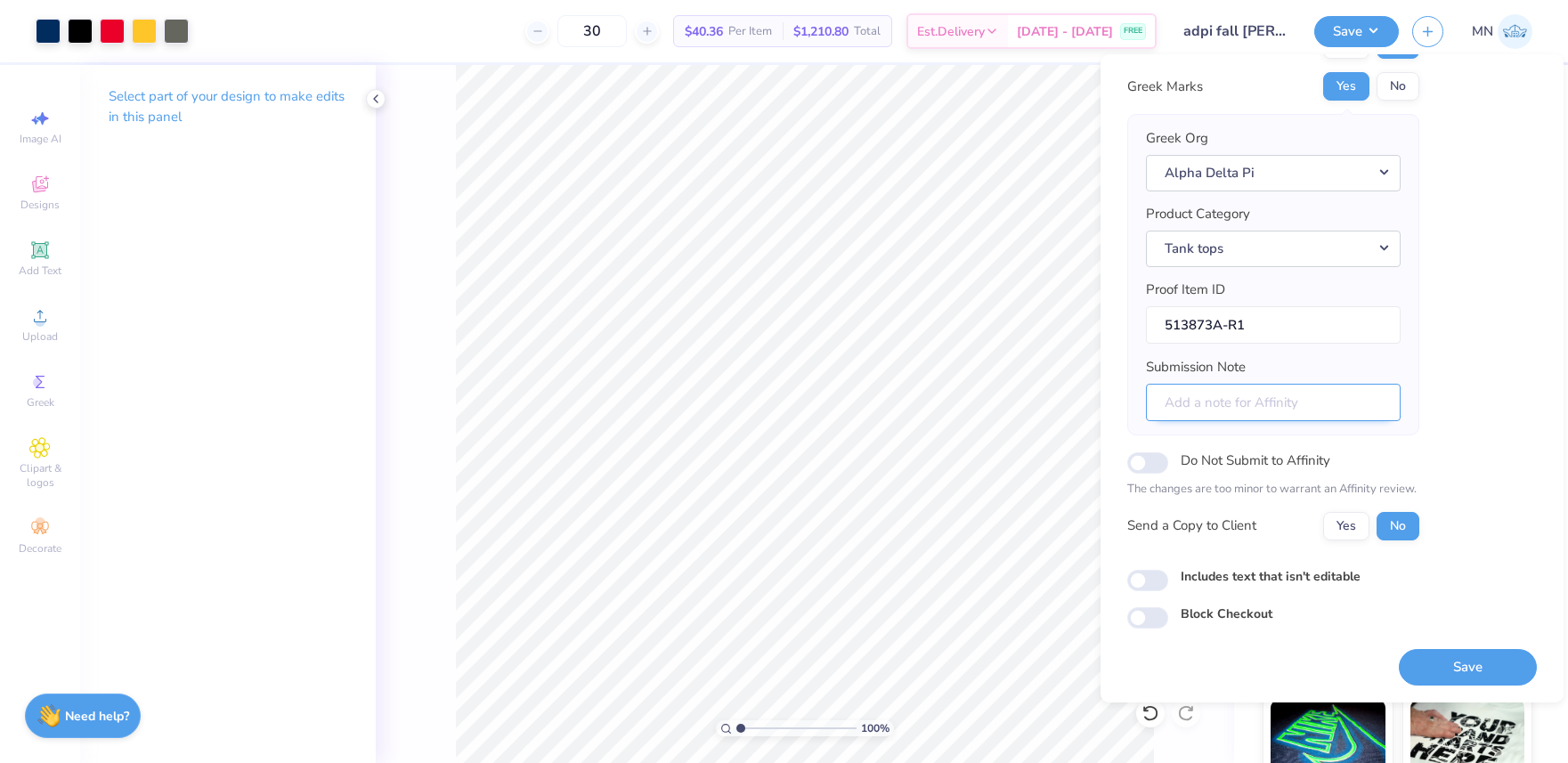
click at [1253, 412] on input "Submission Note" at bounding box center [1273, 403] width 255 height 39
paste input "ADPI Philanthropy Theta Rho"
type input "ADPI Philanthropy Theta Rho"
click at [1452, 666] on button "Save" at bounding box center [1468, 667] width 138 height 37
